Goal: Task Accomplishment & Management: Manage account settings

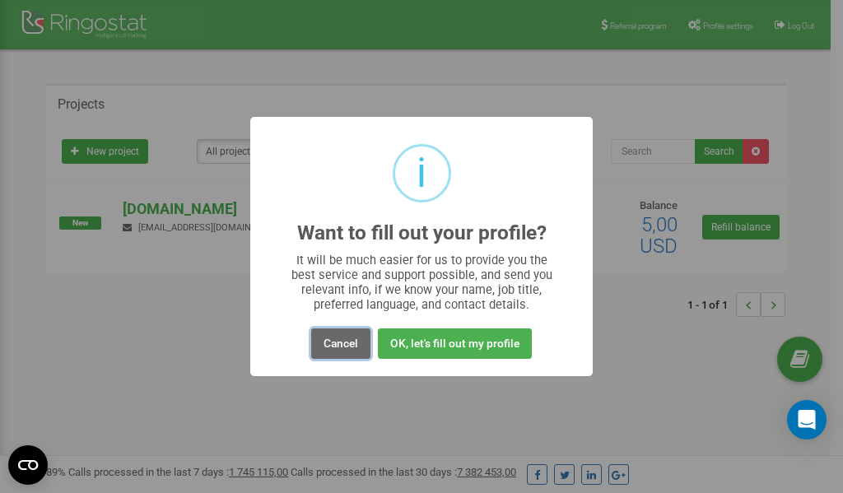
click at [340, 344] on button "Cancel" at bounding box center [340, 344] width 59 height 30
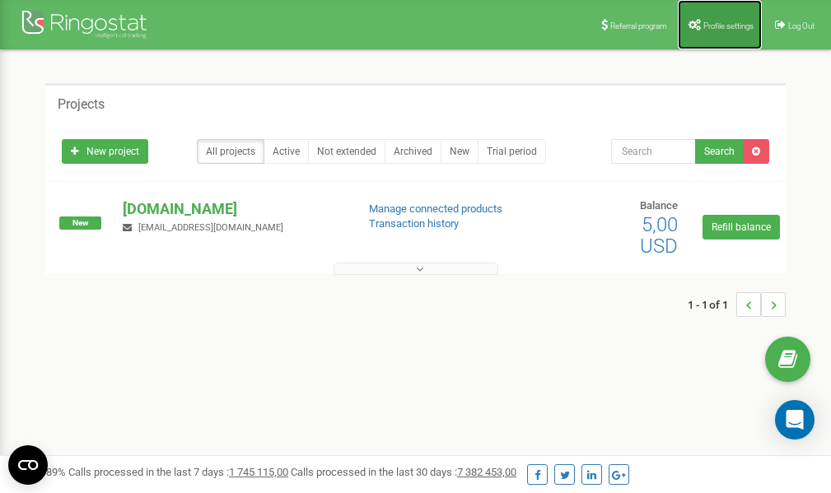
click at [731, 16] on link "Profile settings" at bounding box center [720, 24] width 84 height 49
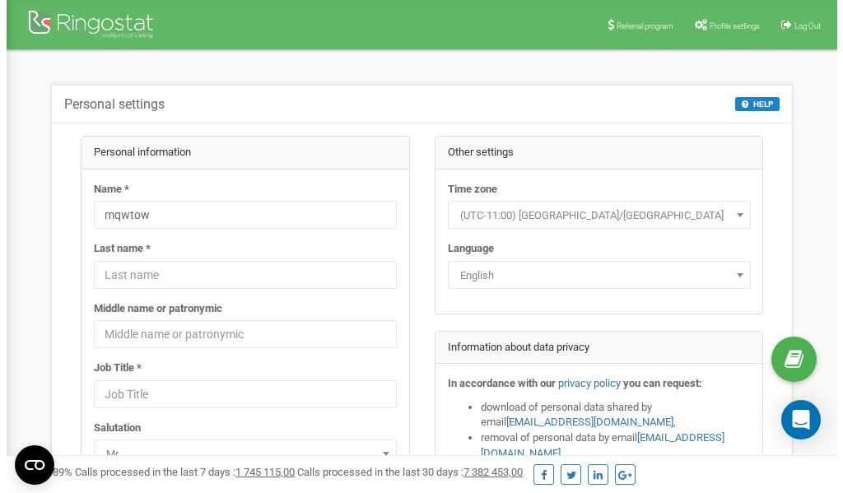
scroll to position [82, 0]
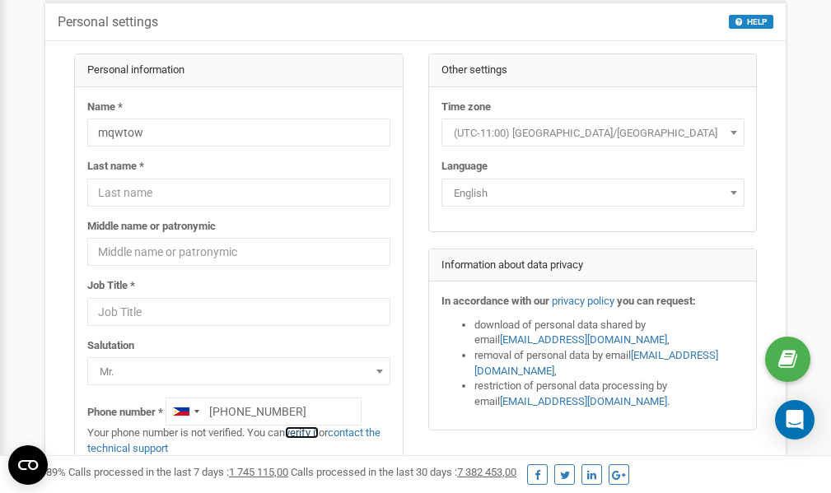
click at [310, 432] on link "verify it" at bounding box center [302, 433] width 34 height 12
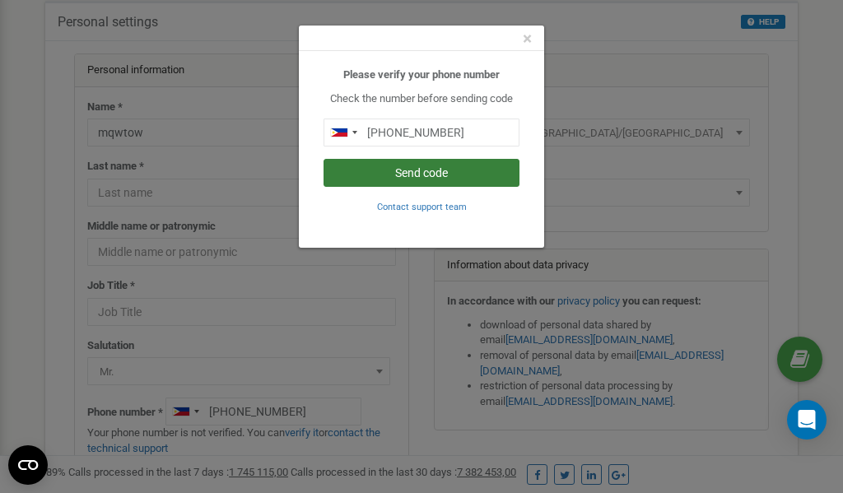
click at [403, 171] on button "Send code" at bounding box center [422, 173] width 196 height 28
